Goal: Task Accomplishment & Management: Manage account settings

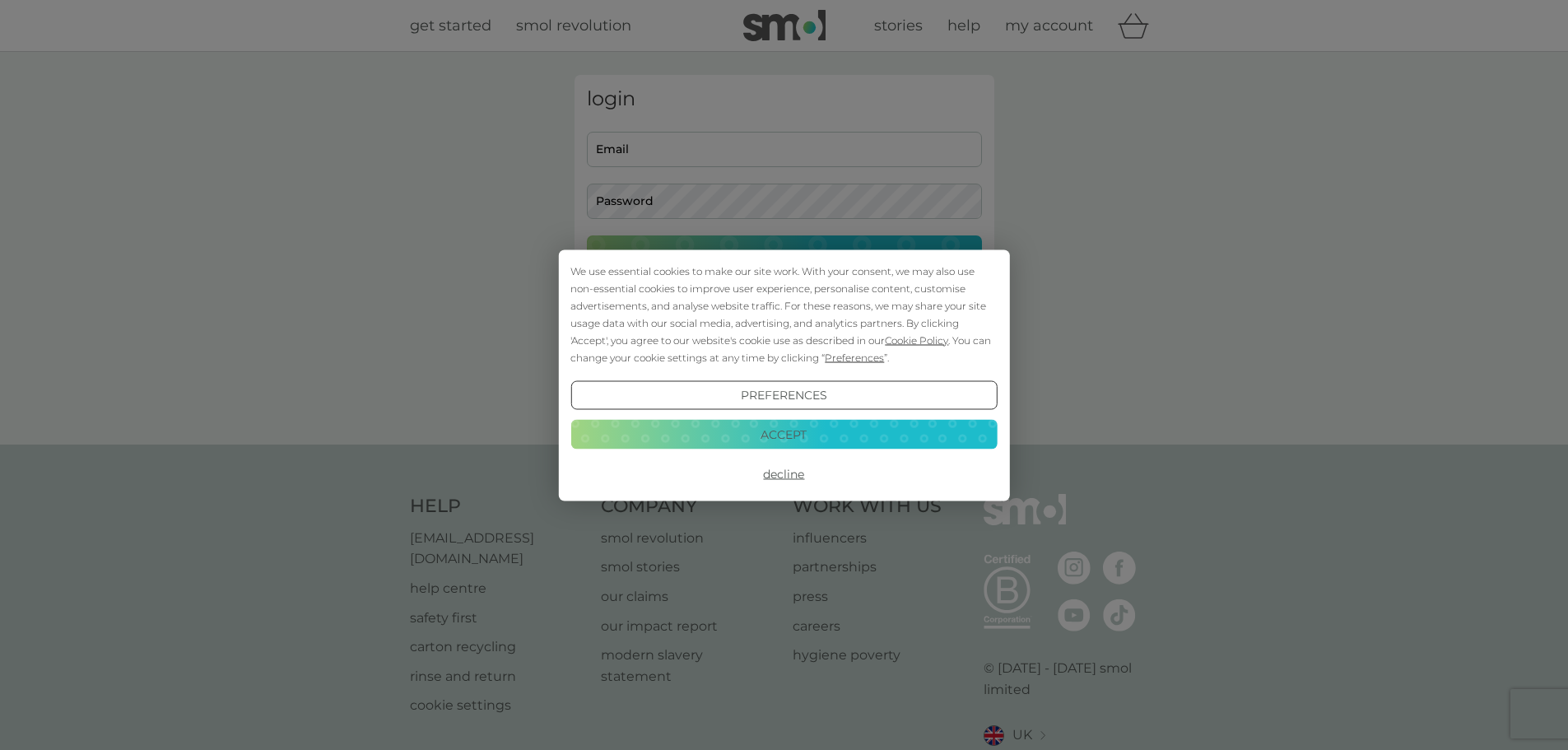
type input "[PERSON_NAME][EMAIL_ADDRESS][DOMAIN_NAME]"
click at [753, 433] on button "Accept" at bounding box center [784, 435] width 427 height 29
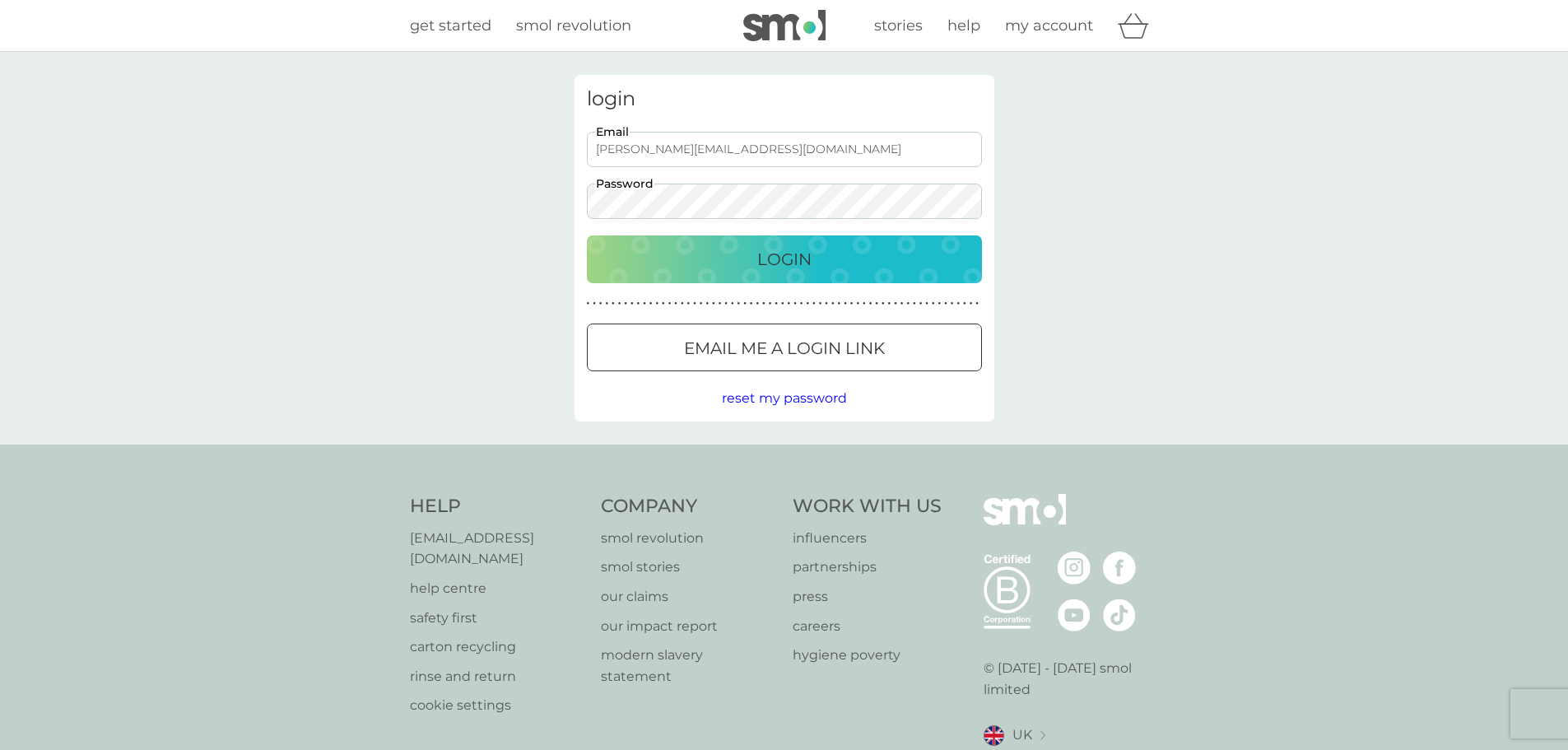
click at [728, 263] on div "Login" at bounding box center [785, 259] width 362 height 26
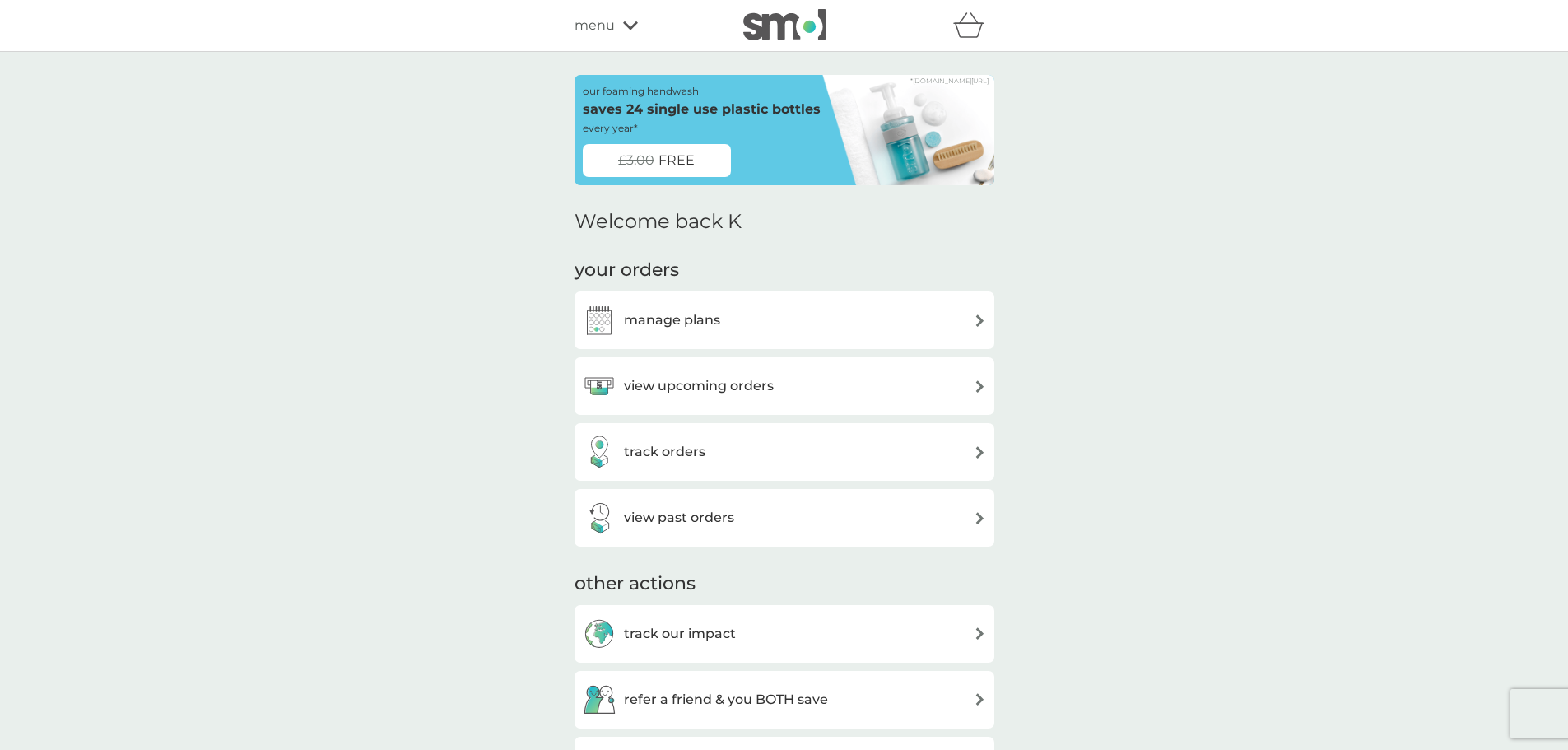
click at [691, 331] on div "manage plans" at bounding box center [652, 320] width 137 height 33
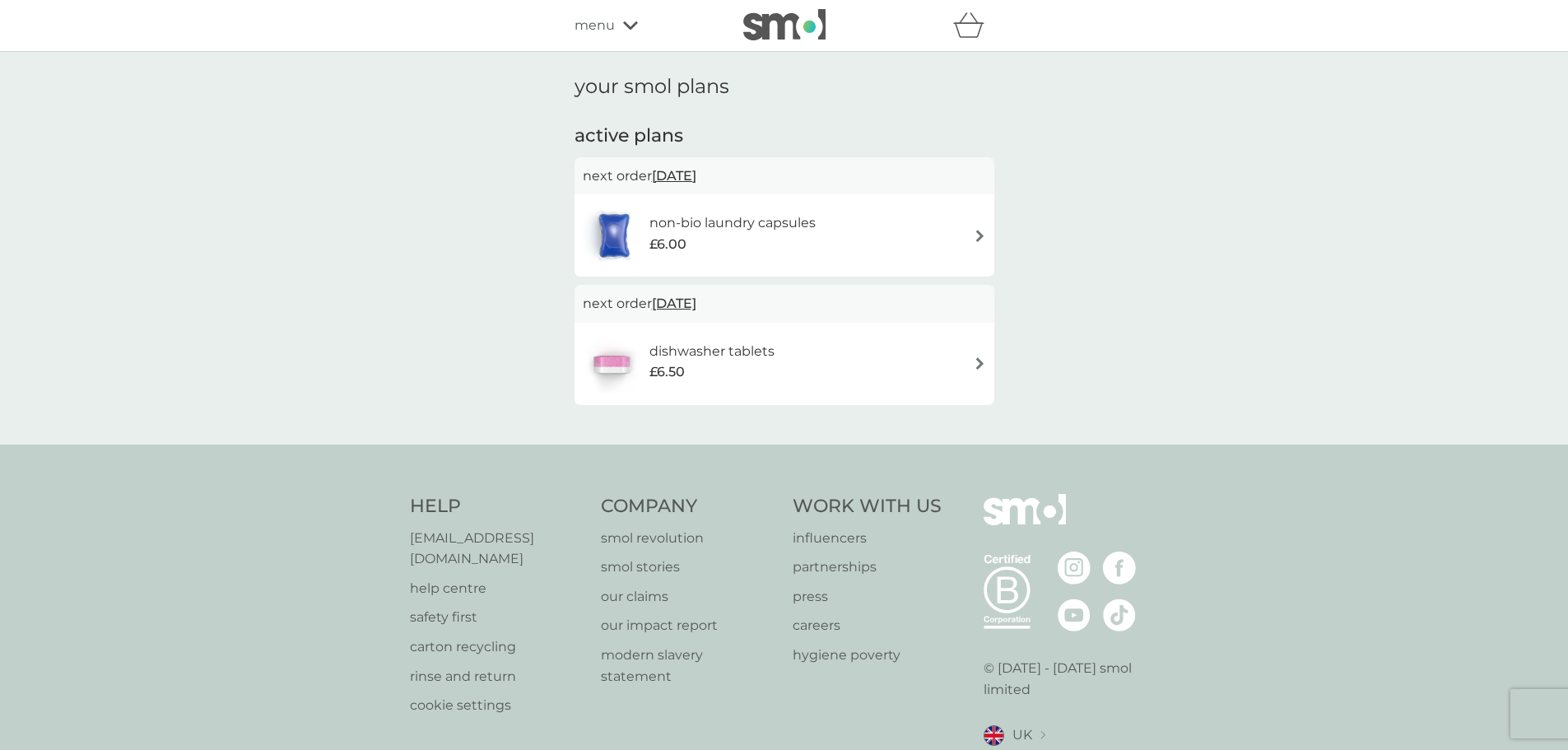
click at [691, 265] on div "non-bio laundry capsules £6.00" at bounding box center [784, 236] width 420 height 82
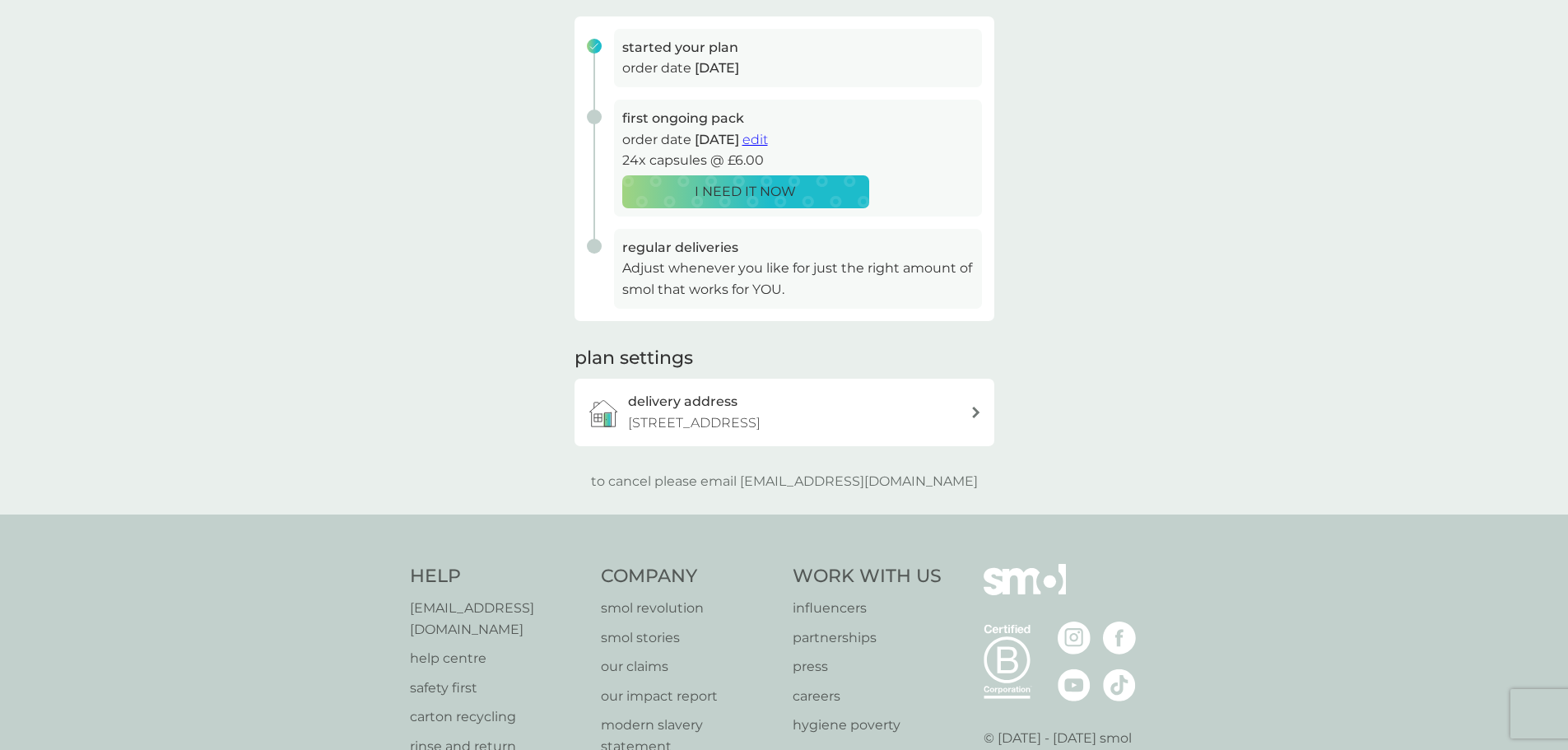
scroll to position [247, 0]
click at [735, 480] on p "to cancel please email help@smolproducts.com" at bounding box center [784, 480] width 387 height 22
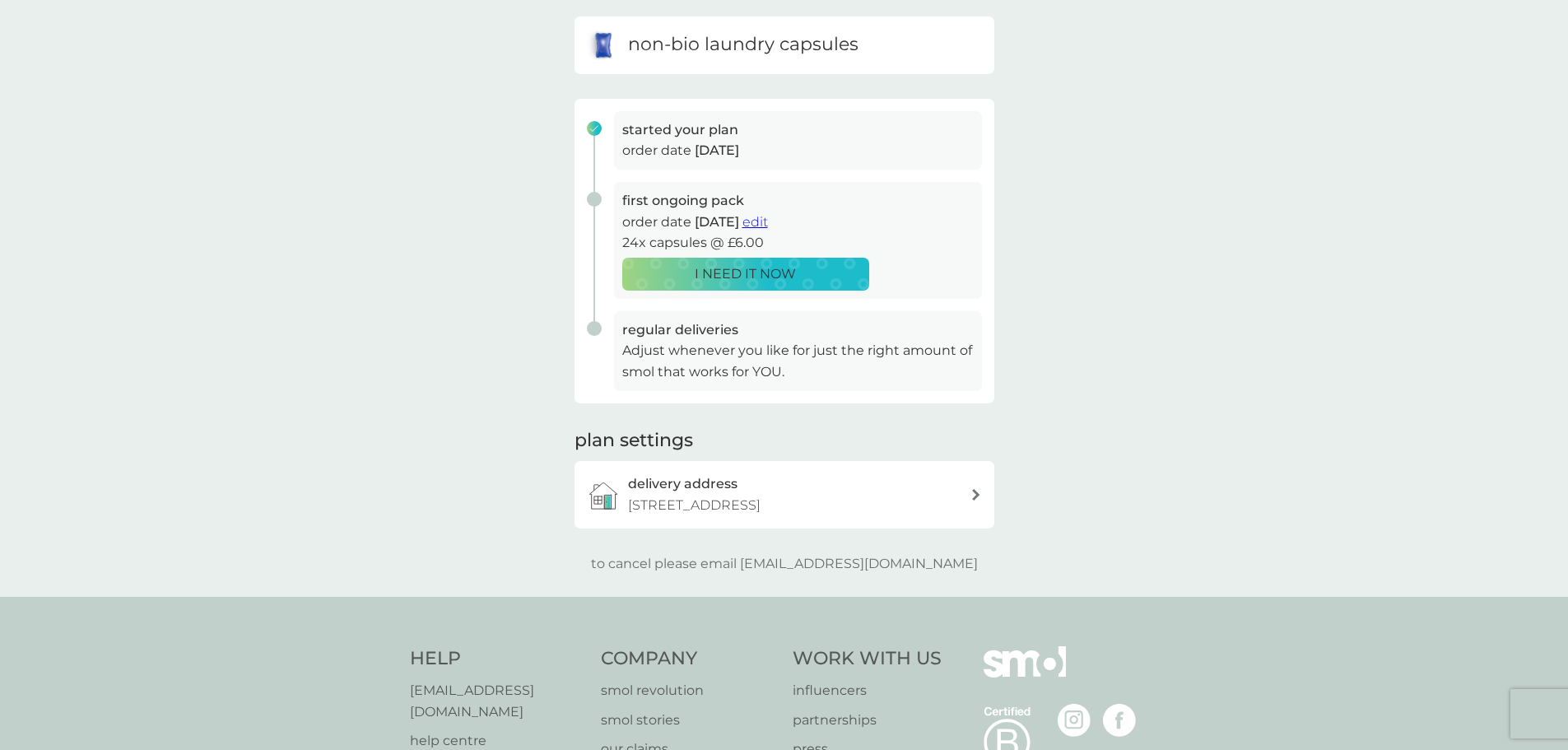
scroll to position [0, 0]
